Goal: Transaction & Acquisition: Purchase product/service

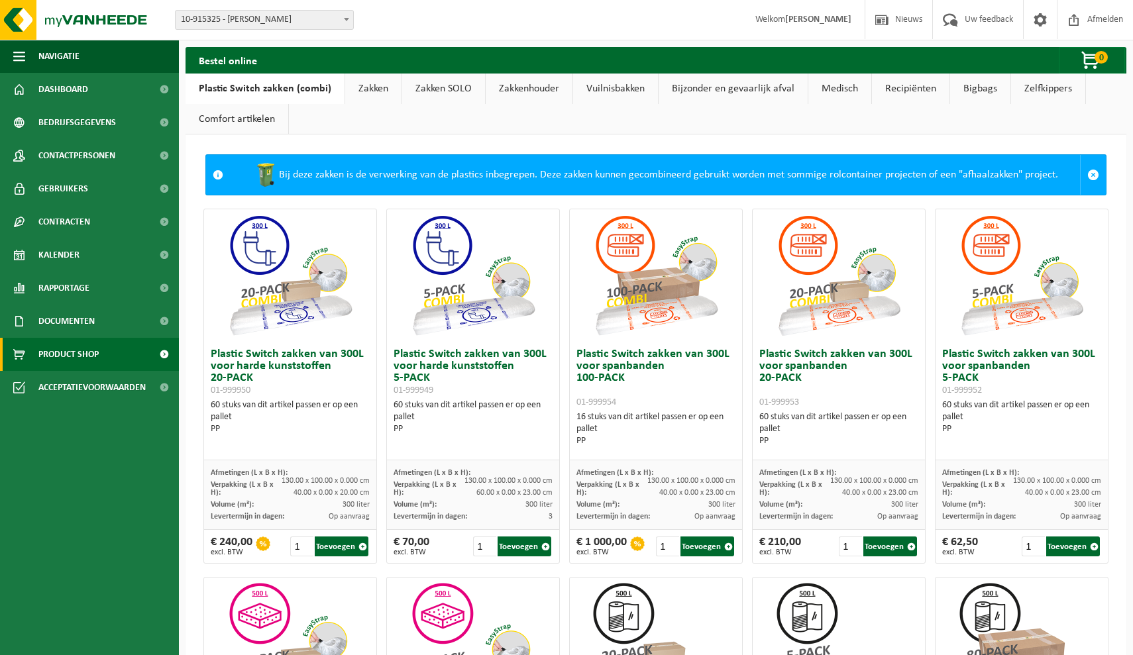
click at [378, 87] on link "Zakken" at bounding box center [373, 89] width 56 height 30
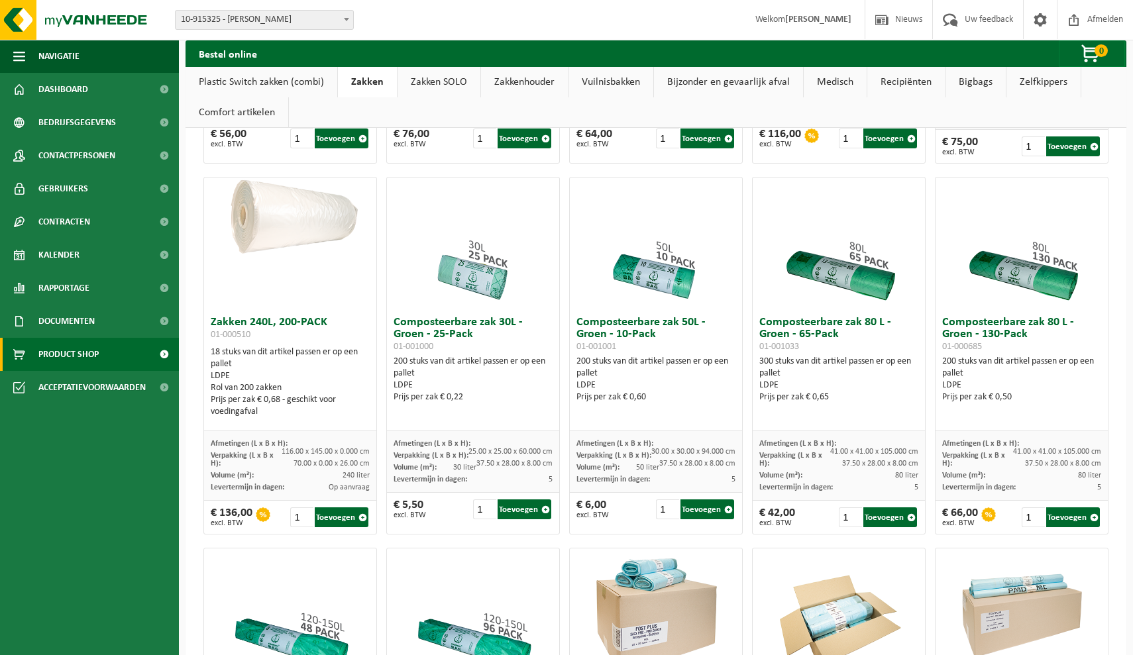
scroll to position [437, 0]
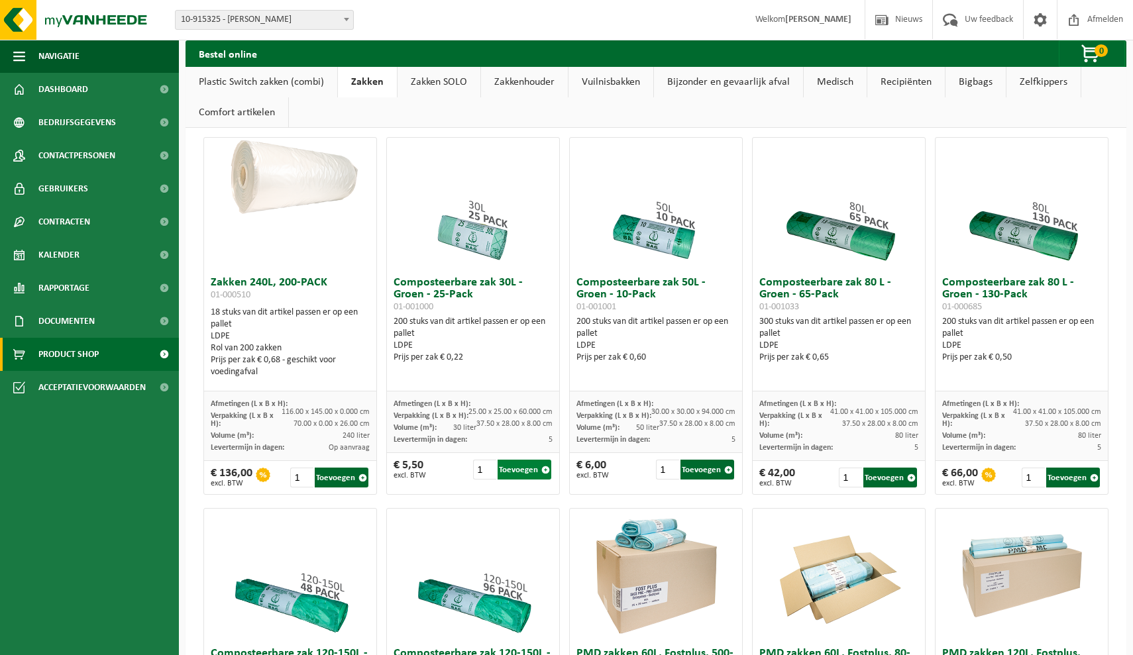
click at [517, 471] on button "Toevoegen" at bounding box center [525, 470] width 54 height 20
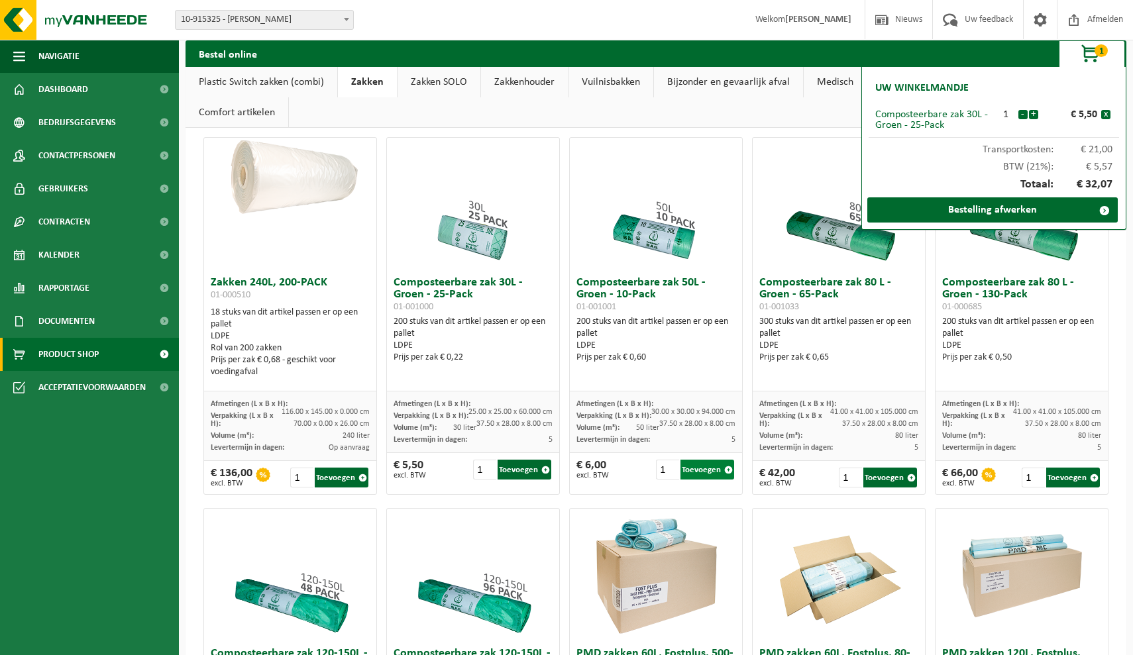
click at [708, 474] on button "Toevoegen" at bounding box center [707, 470] width 54 height 20
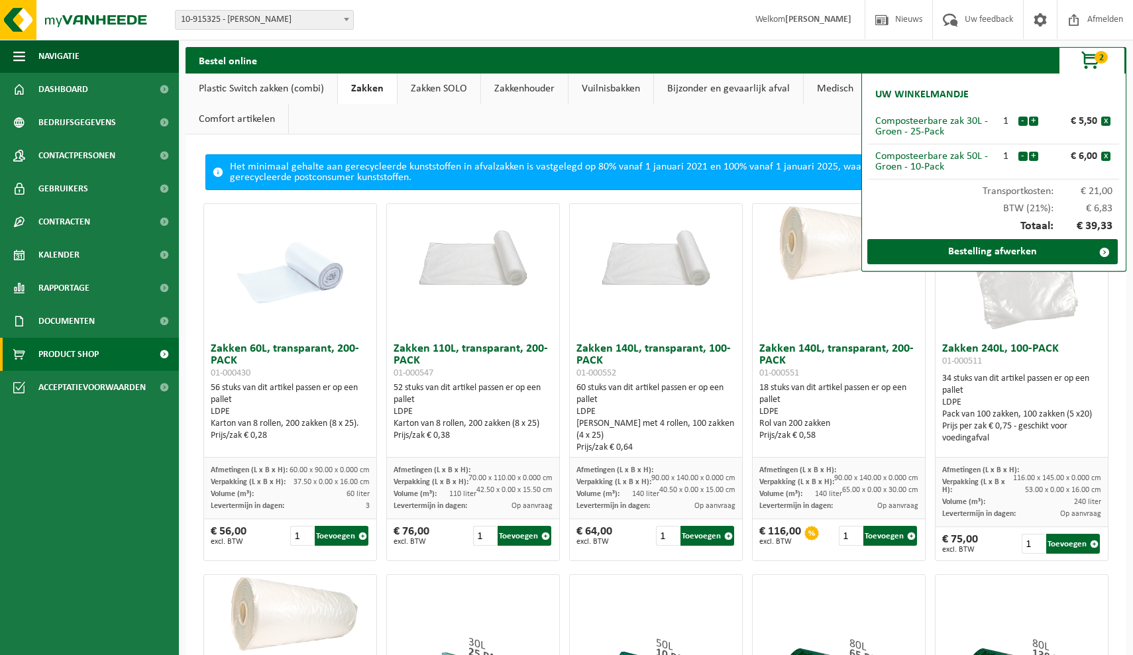
scroll to position [0, 0]
click at [734, 131] on ul "Plastic Switch zakken (combi) Zakken Zakken SOLO Zakkenhouder Vuilnisbakken Bij…" at bounding box center [656, 104] width 941 height 61
click at [248, 117] on link "Comfort artikelen" at bounding box center [237, 119] width 103 height 30
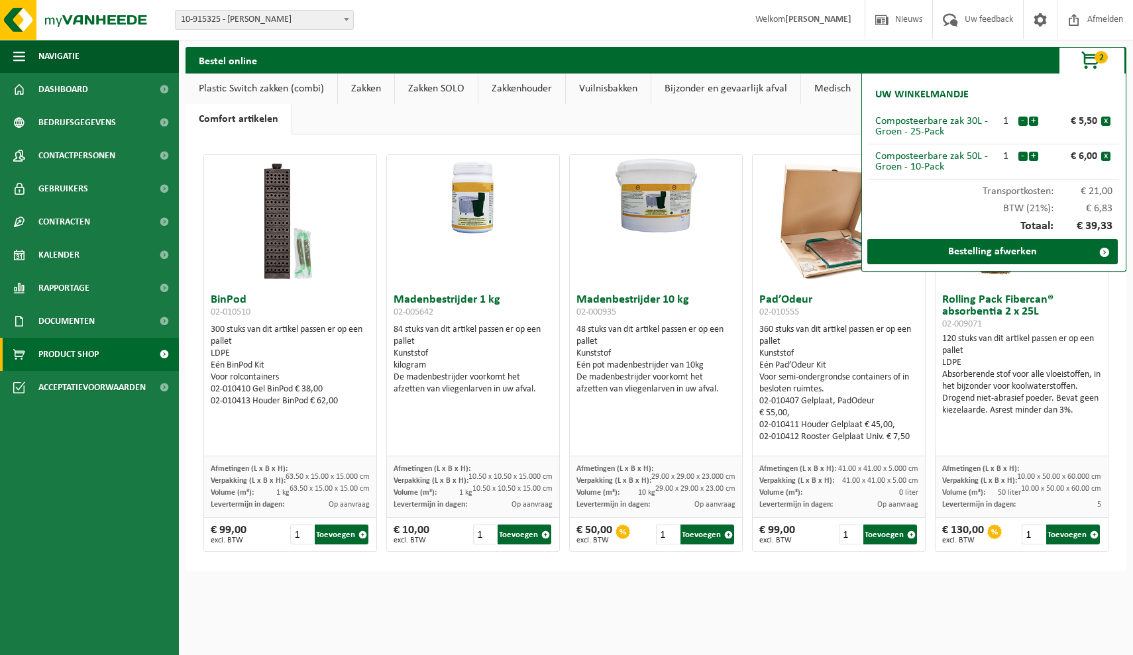
click at [598, 87] on link "Vuilnisbakken" at bounding box center [608, 89] width 85 height 30
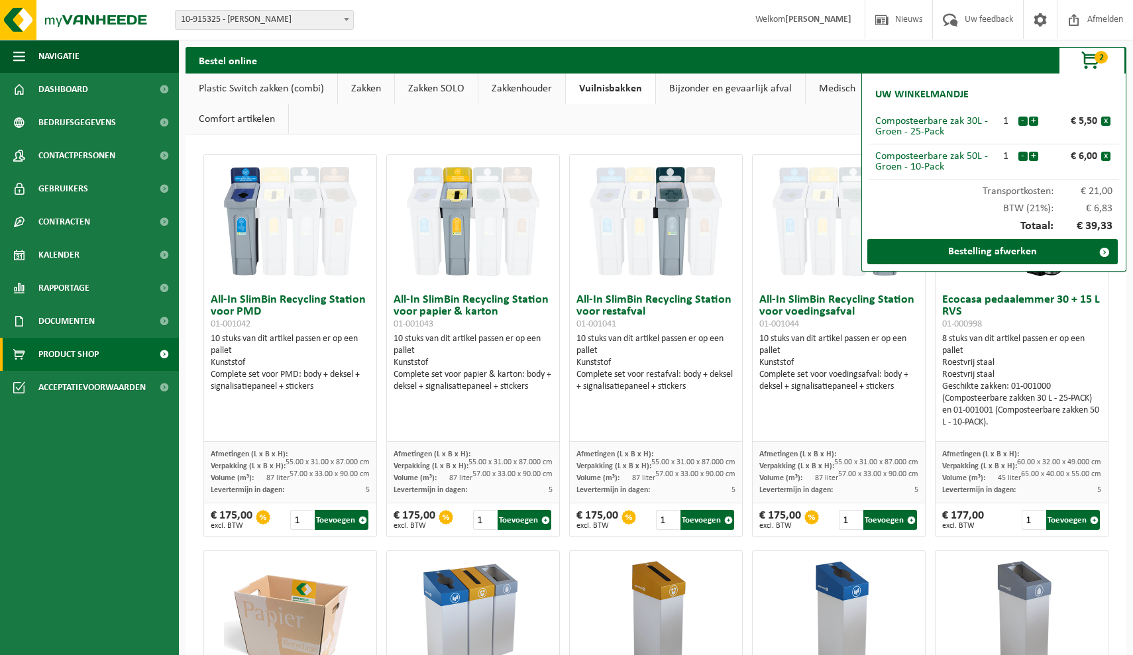
click at [500, 79] on link "Zakkenhouder" at bounding box center [521, 89] width 87 height 30
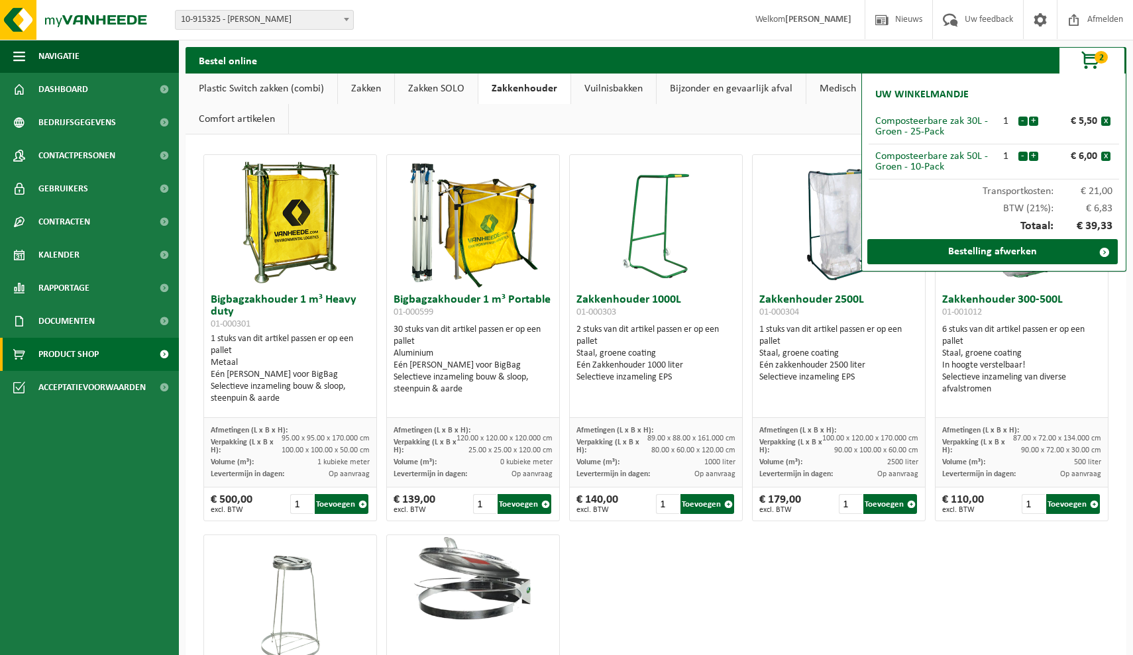
click at [443, 83] on link "Zakken SOLO" at bounding box center [436, 89] width 83 height 30
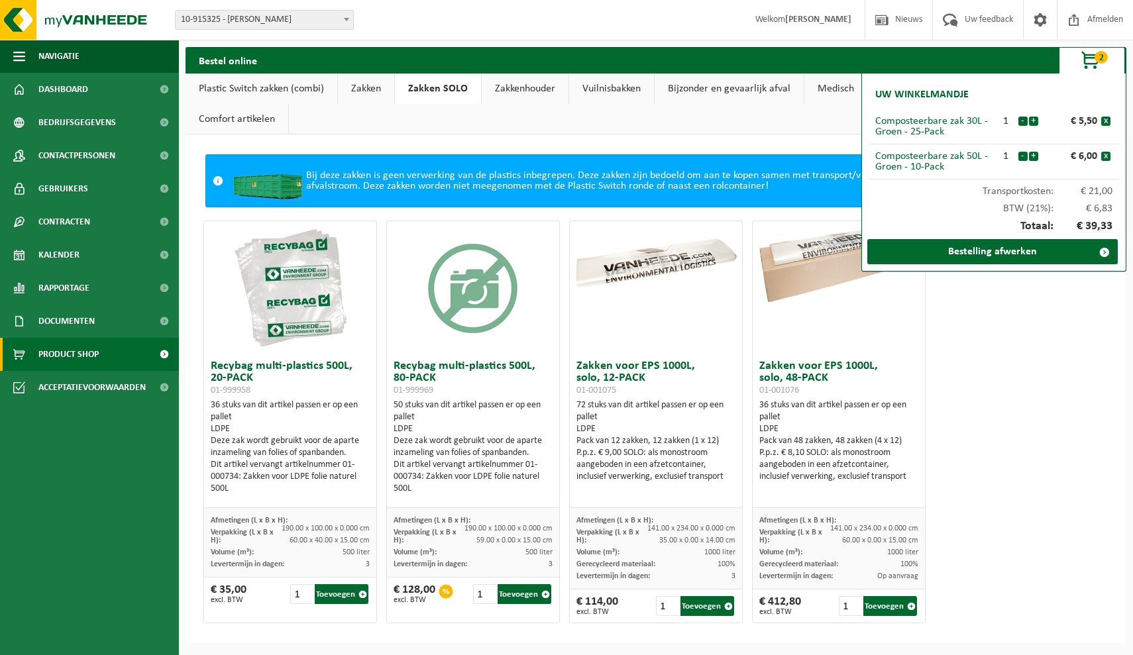
click at [370, 92] on link "Zakken" at bounding box center [366, 89] width 56 height 30
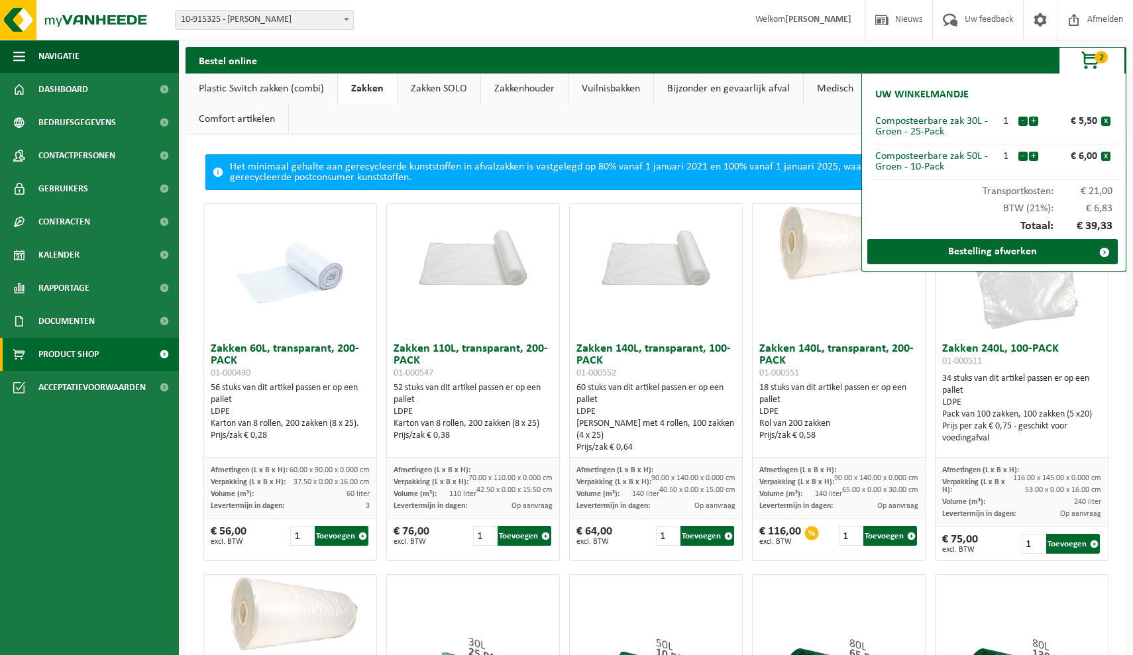
click at [284, 84] on link "Plastic Switch zakken (combi)" at bounding box center [262, 89] width 152 height 30
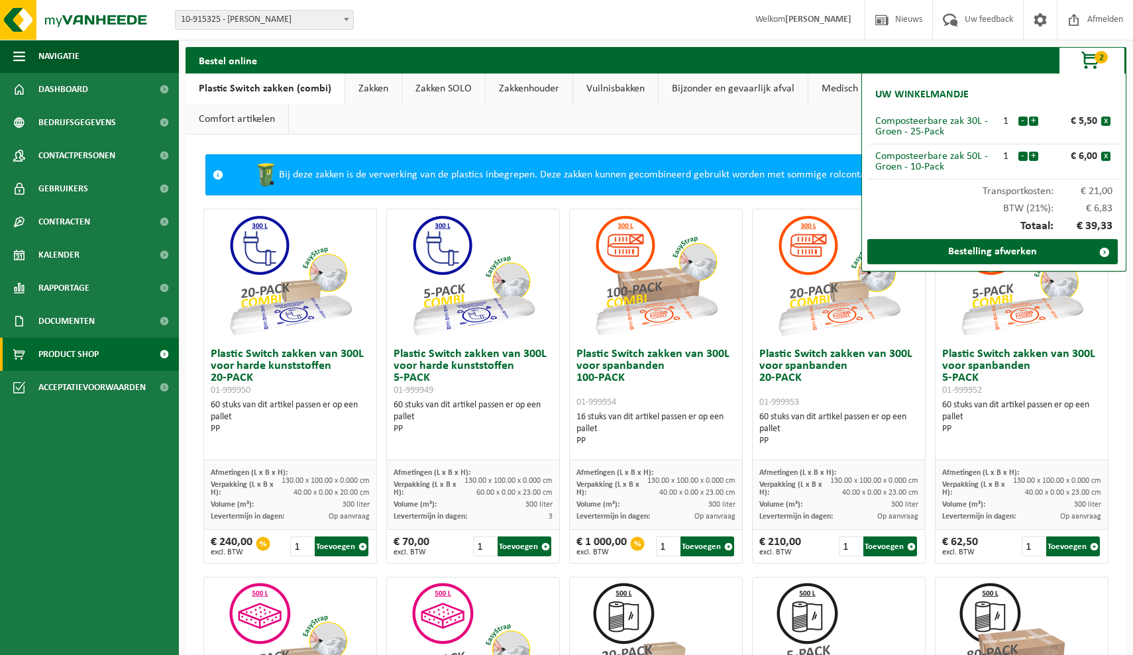
click at [354, 86] on link "Zakken" at bounding box center [373, 89] width 56 height 30
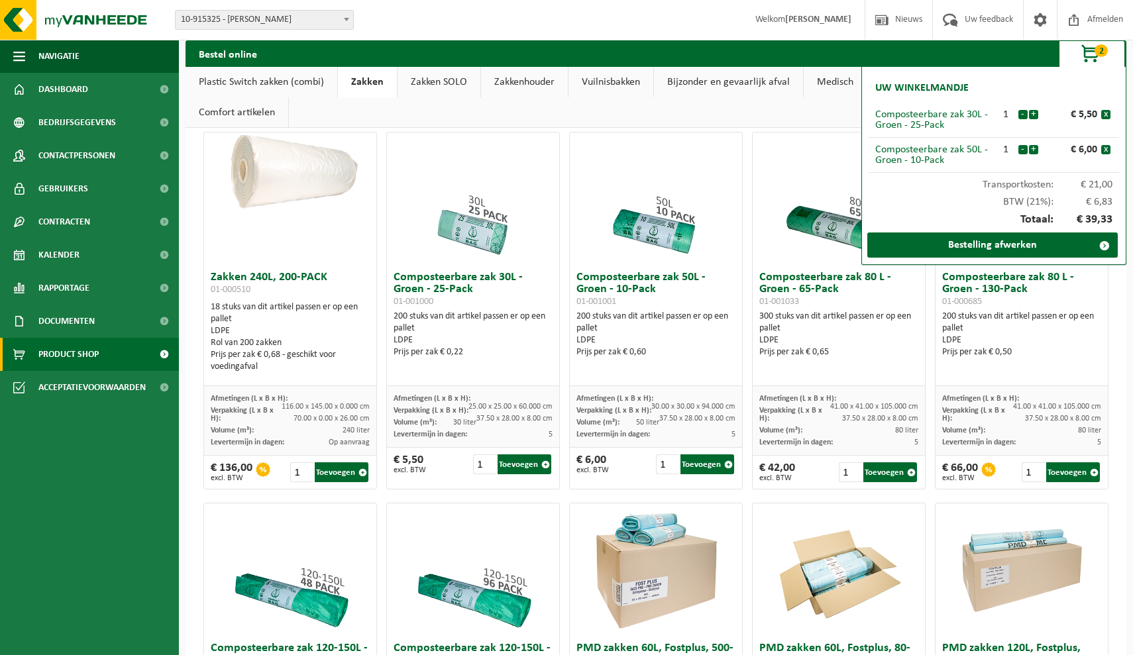
scroll to position [445, 0]
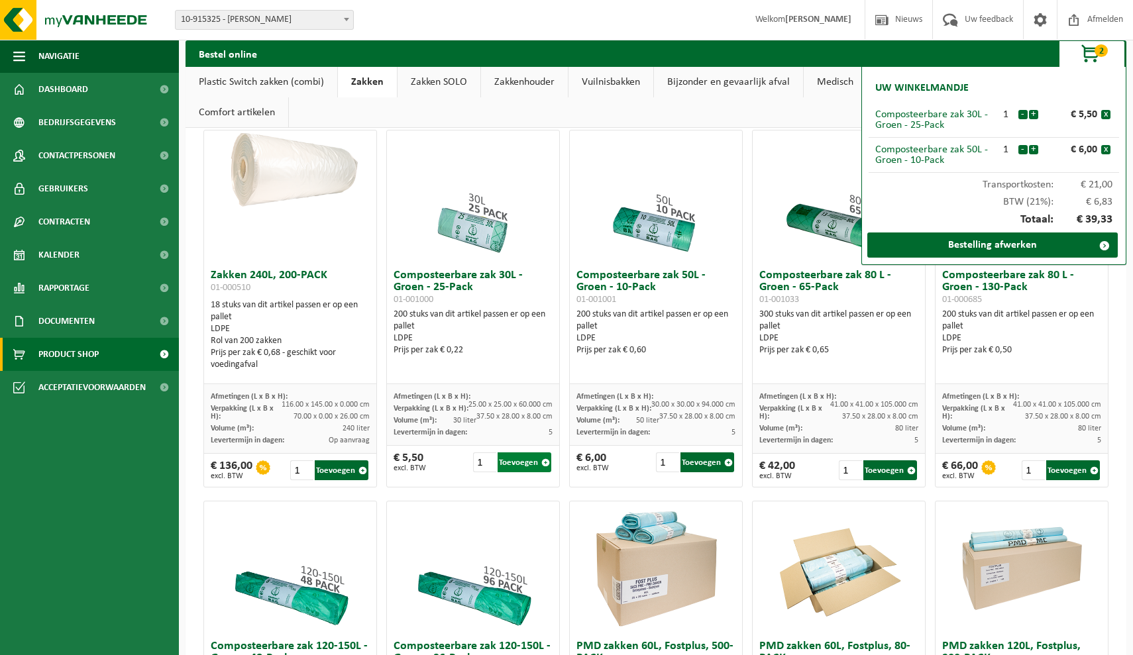
click at [509, 460] on button "Toevoegen" at bounding box center [525, 462] width 54 height 20
click at [685, 469] on button "Toevoegen" at bounding box center [707, 462] width 54 height 20
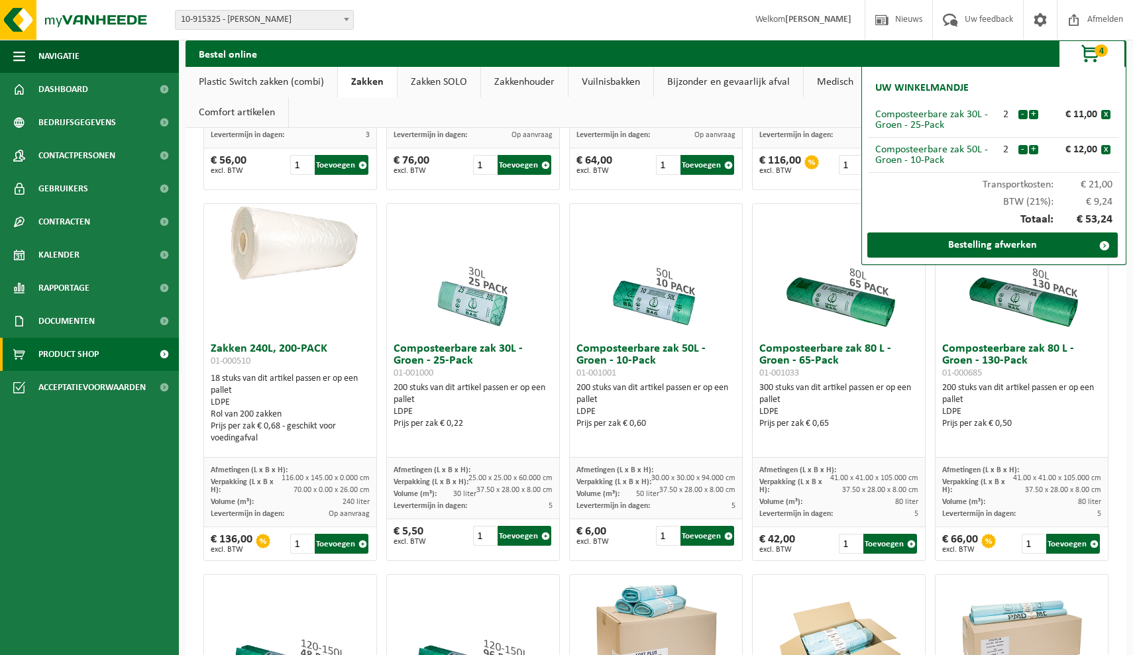
scroll to position [368, 0]
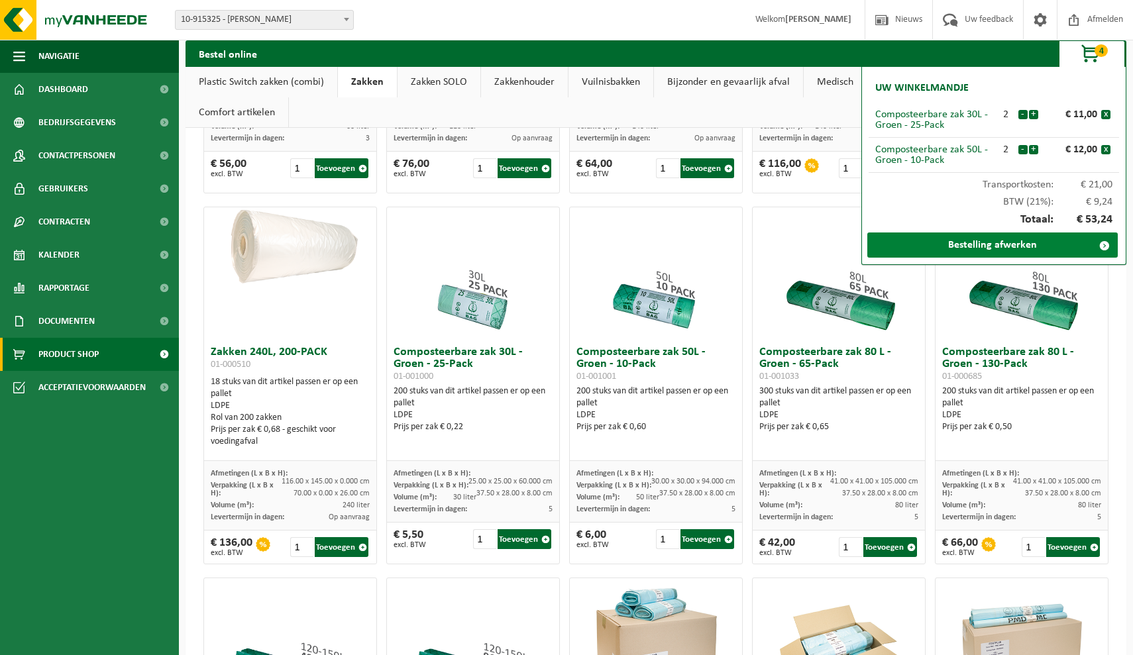
click at [1000, 240] on link "Bestelling afwerken" at bounding box center [992, 245] width 250 height 25
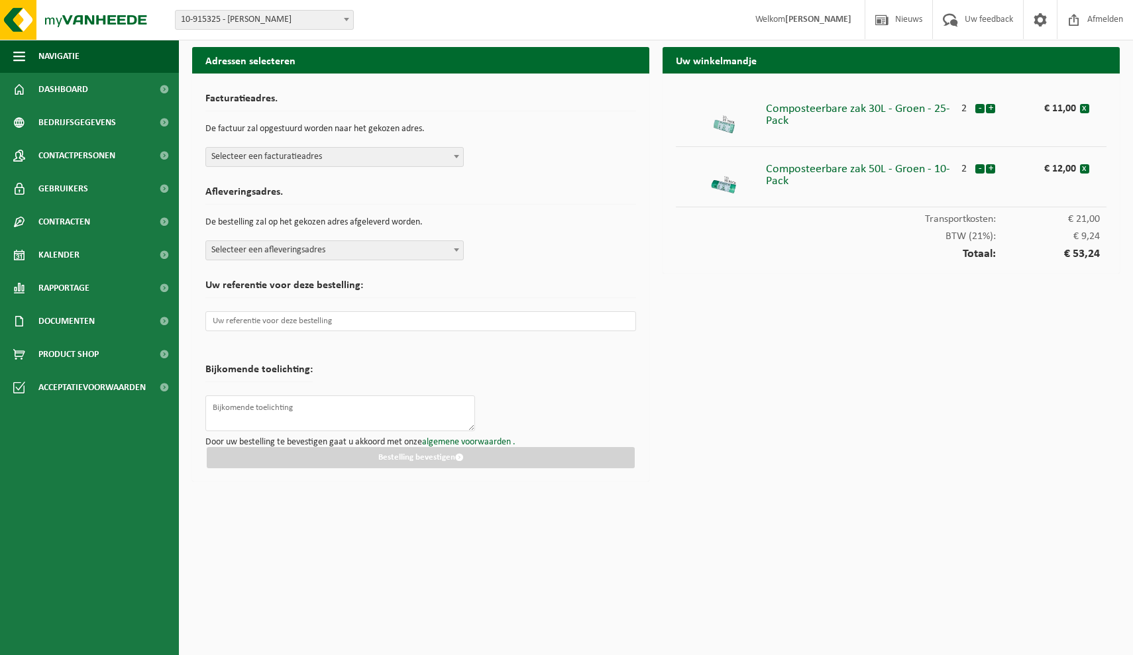
click at [365, 158] on span "Selecteer een facturatieadres" at bounding box center [334, 157] width 257 height 19
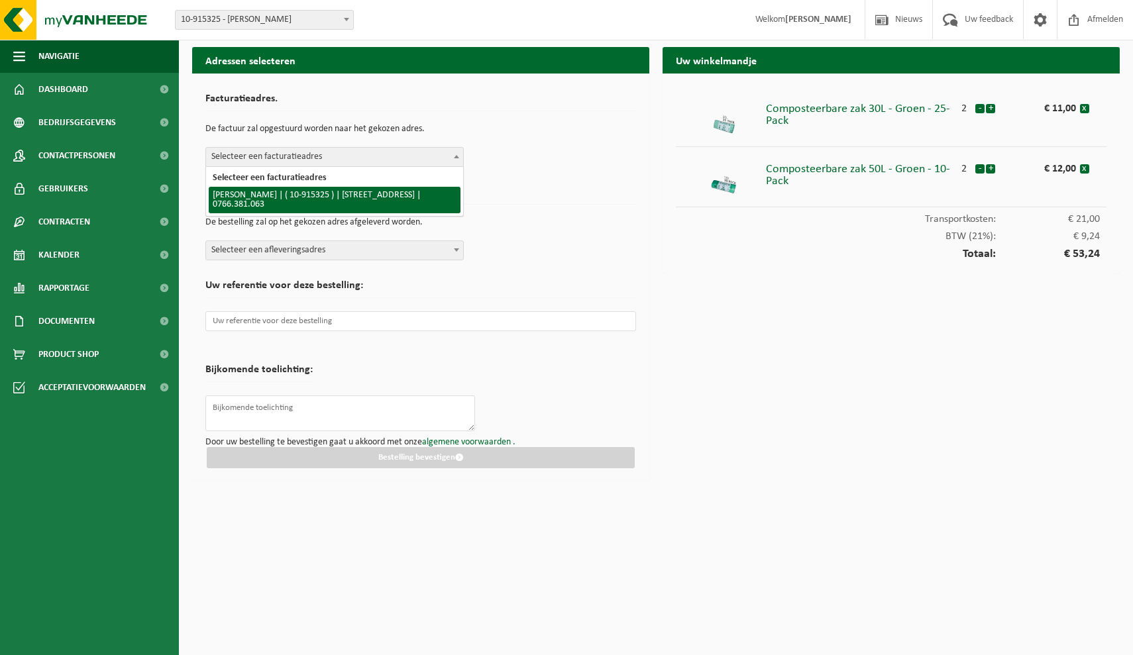
select select "126972"
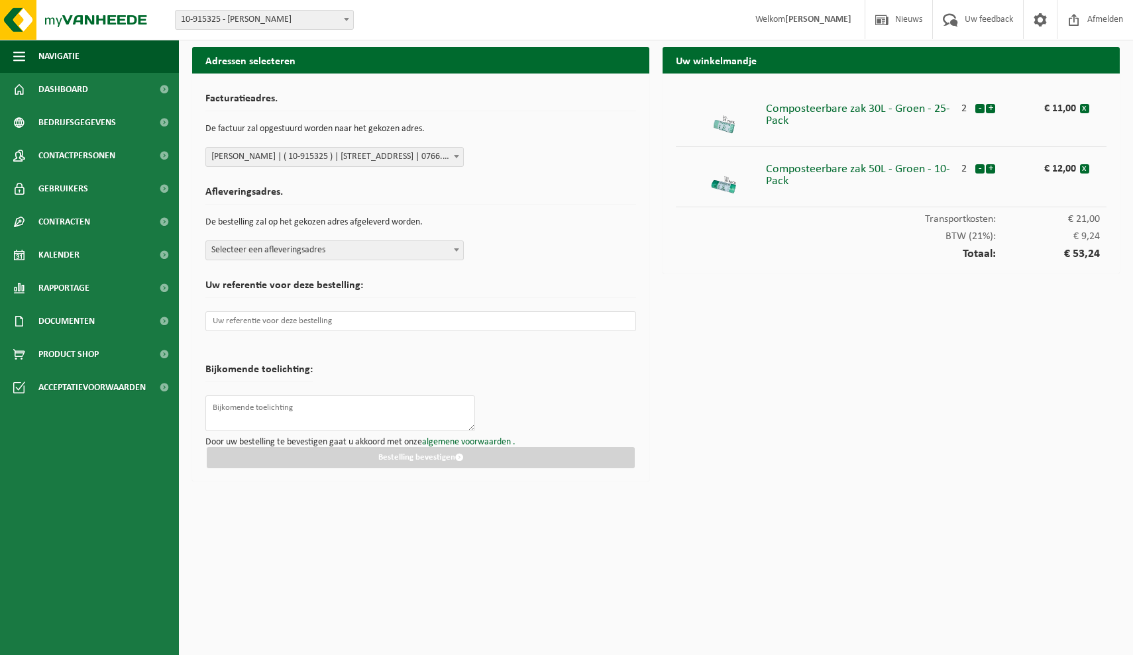
click at [358, 259] on span "Selecteer een afleveringsadres" at bounding box center [334, 250] width 257 height 19
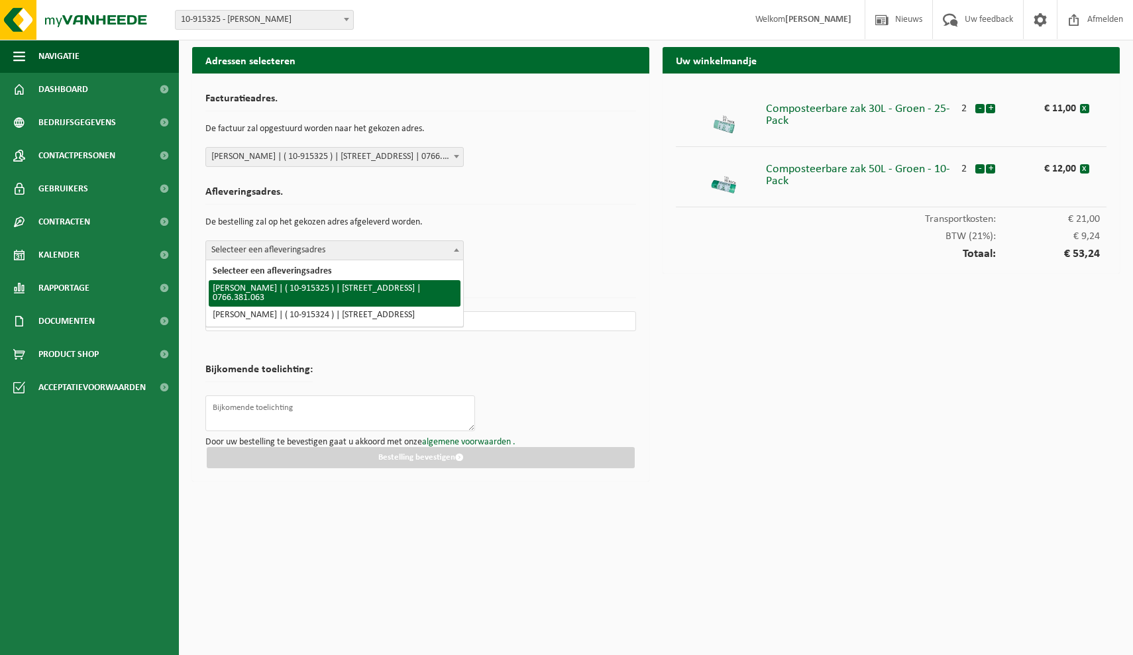
select select "126972"
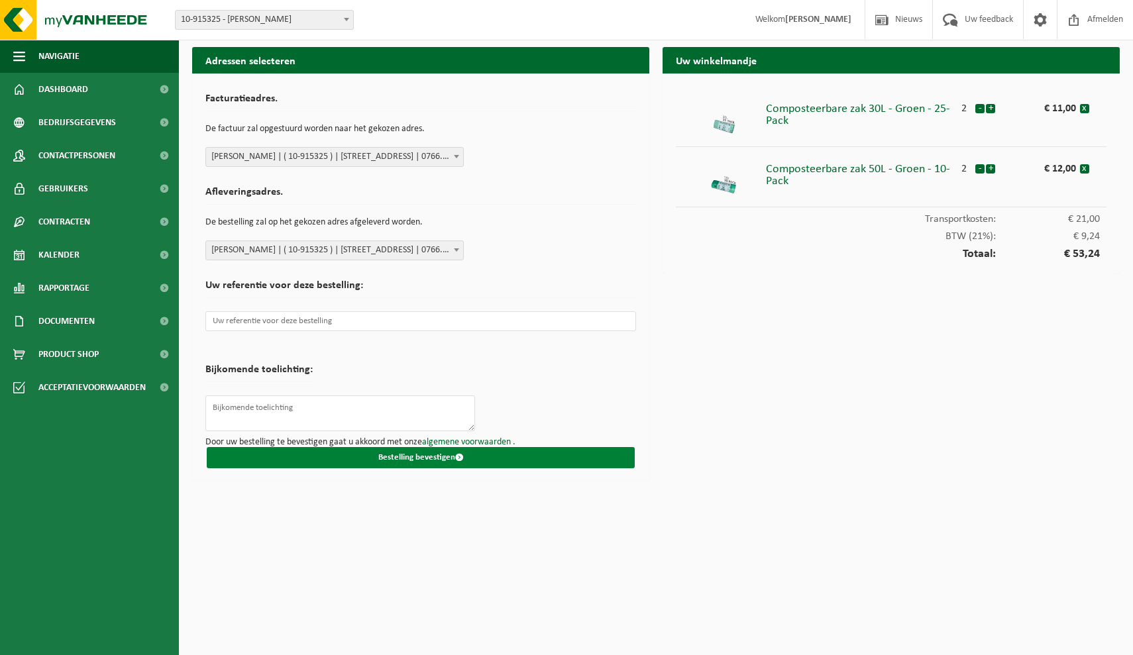
click at [401, 456] on button "Bestelling bevestigen" at bounding box center [421, 457] width 428 height 21
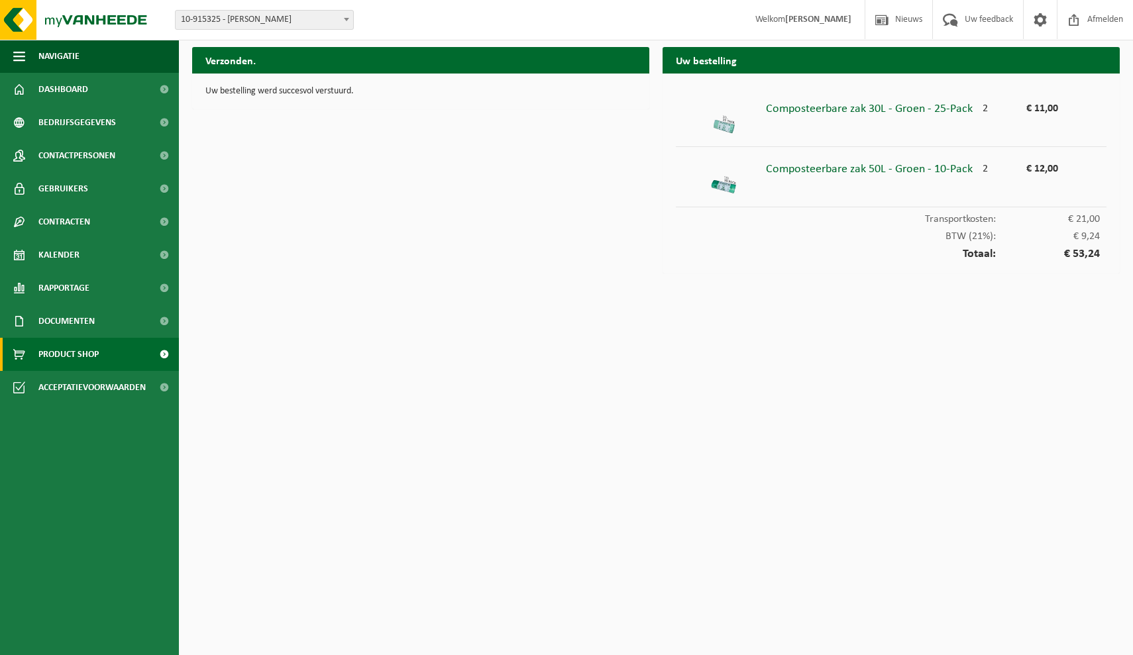
click at [109, 357] on link "Product Shop" at bounding box center [89, 354] width 179 height 33
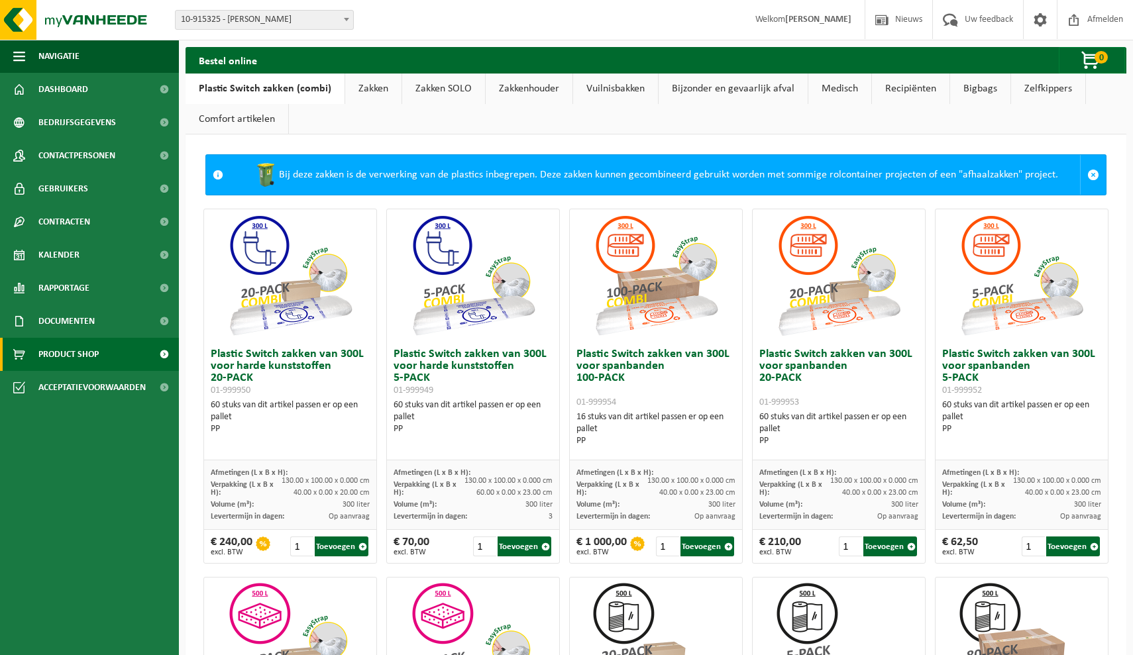
click at [981, 86] on link "Bigbags" at bounding box center [980, 89] width 60 height 30
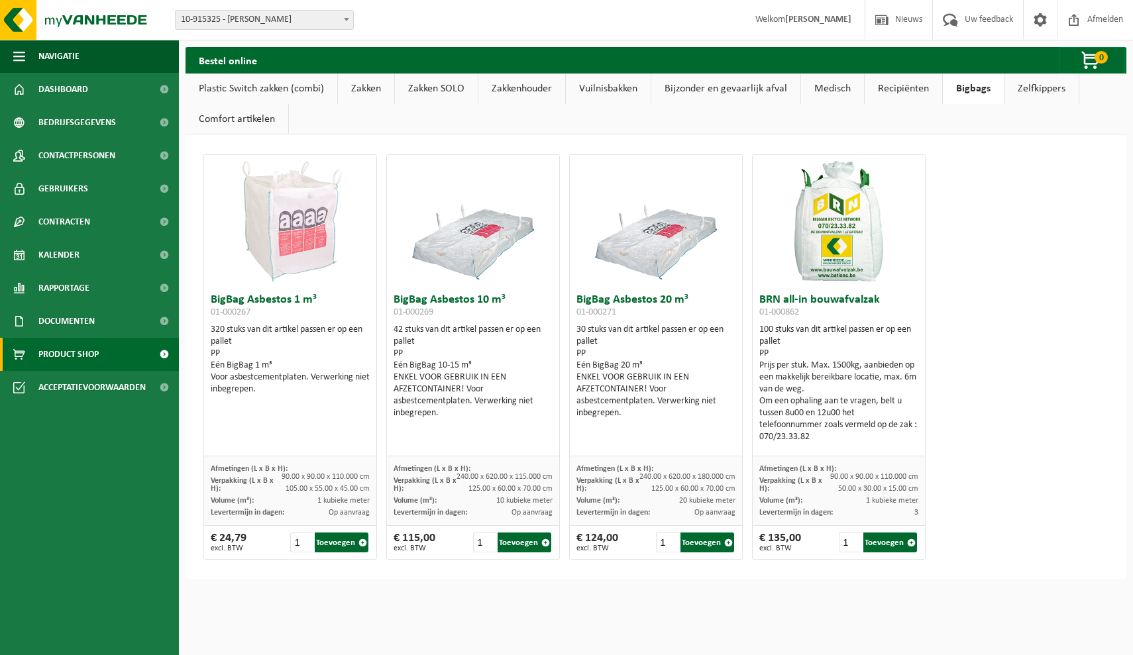
click at [1022, 80] on link "Zelfkippers" at bounding box center [1041, 89] width 74 height 30
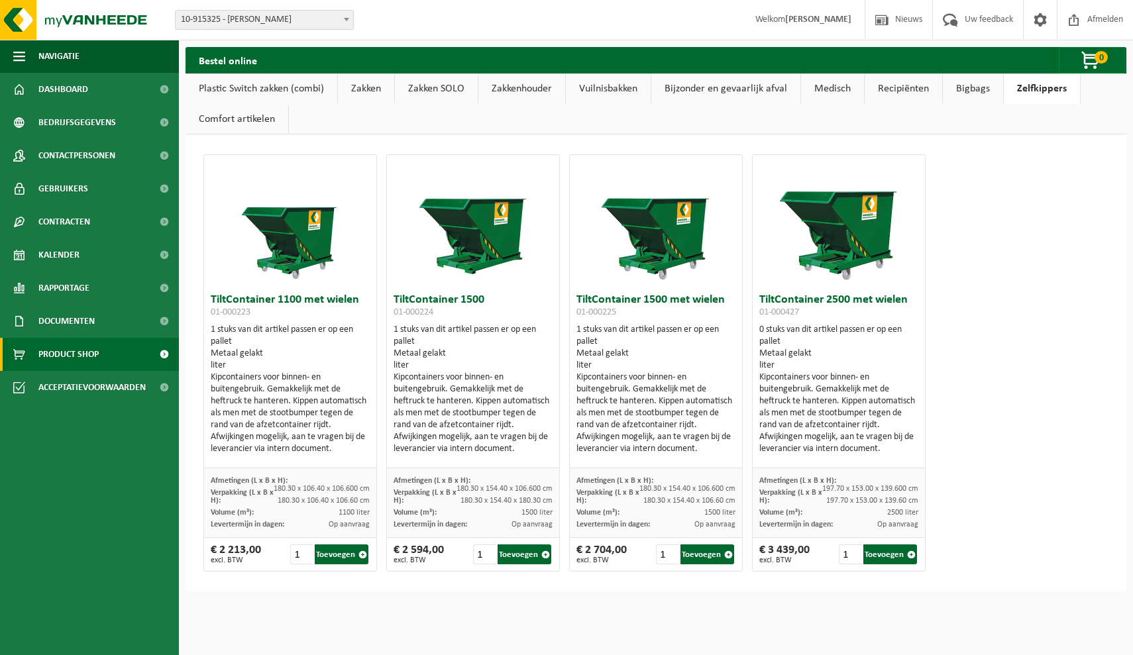
click at [857, 88] on link "Medisch" at bounding box center [832, 89] width 63 height 30
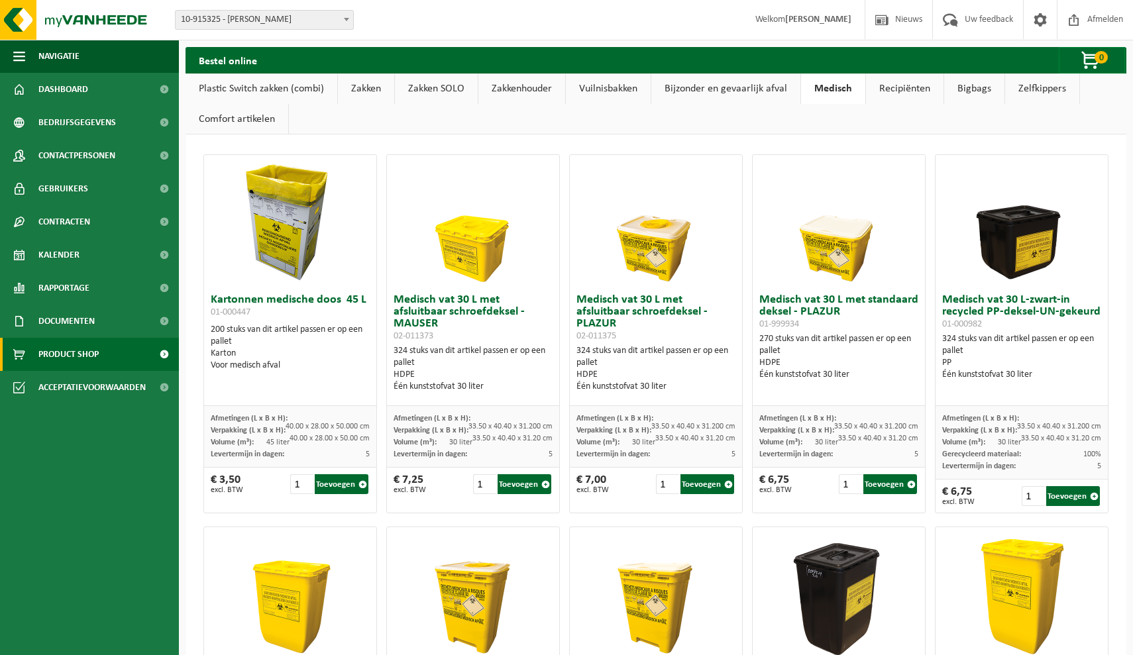
click at [896, 89] on link "Recipiënten" at bounding box center [905, 89] width 78 height 30
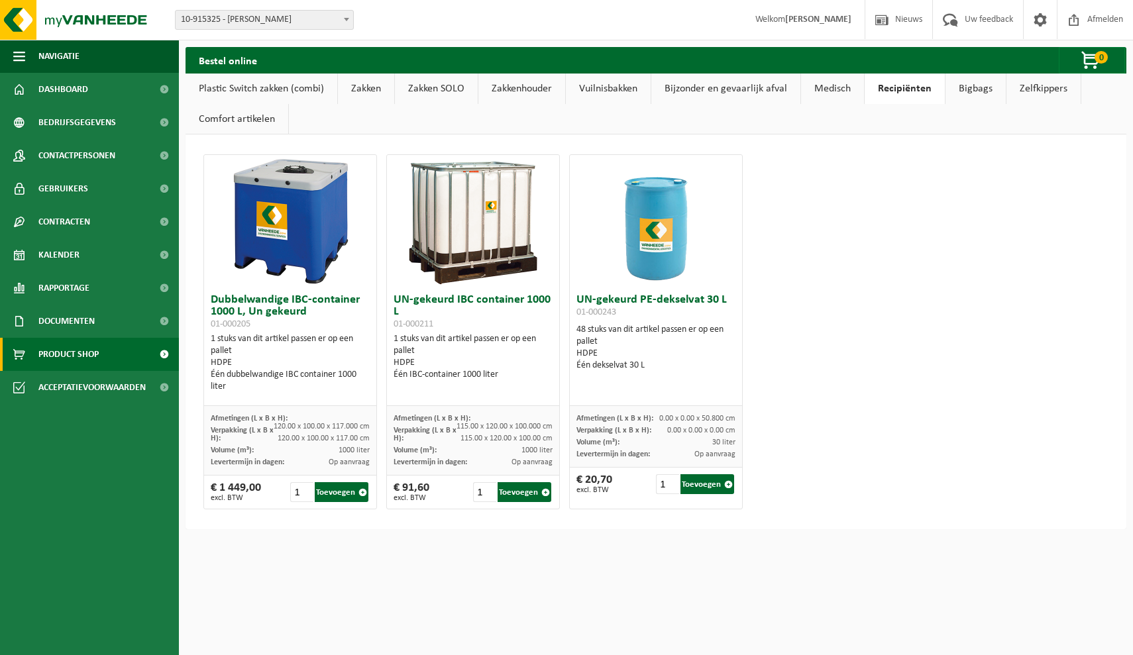
click at [854, 81] on link "Medisch" at bounding box center [832, 89] width 63 height 30
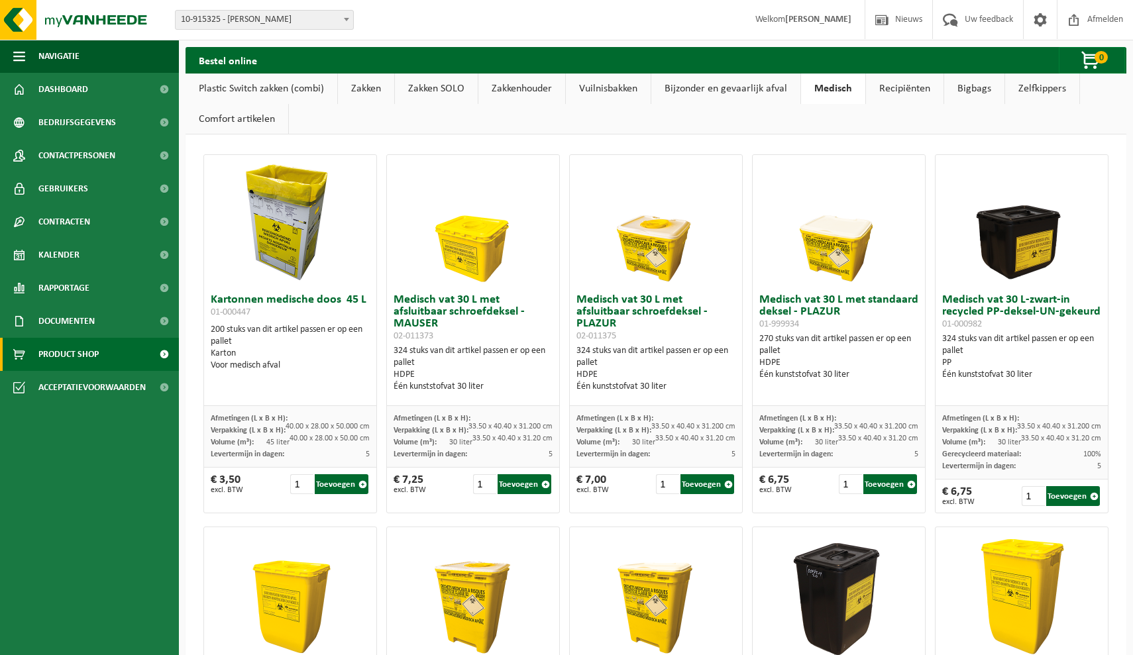
click at [744, 82] on link "Bijzonder en gevaarlijk afval" at bounding box center [725, 89] width 149 height 30
